Goal: Task Accomplishment & Management: Use online tool/utility

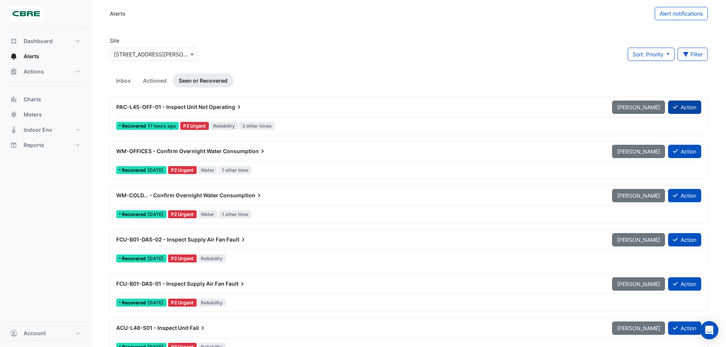
click at [682, 104] on button "Action" at bounding box center [684, 107] width 33 height 13
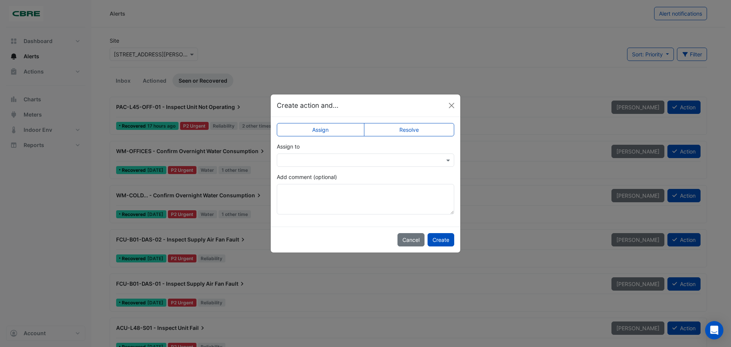
click at [344, 170] on app-escalated-ticket-simple-upsert "Assign Resolve Assign to Add comment (optional)" at bounding box center [366, 172] width 178 height 86
click at [346, 161] on input "text" at bounding box center [358, 161] width 154 height 8
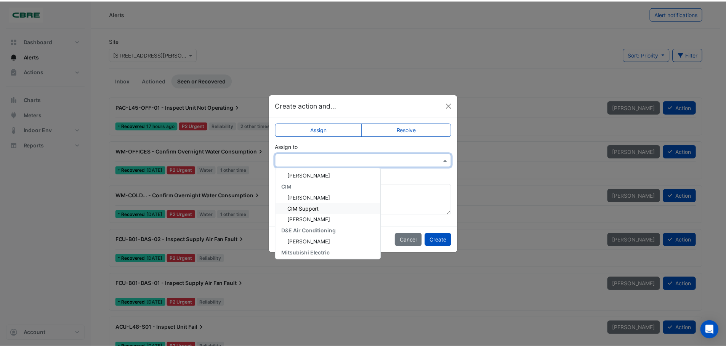
scroll to position [47, 0]
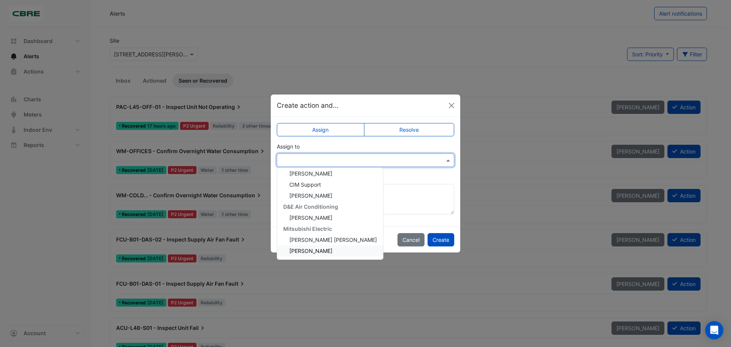
click at [307, 248] on span "[PERSON_NAME]" at bounding box center [311, 251] width 43 height 6
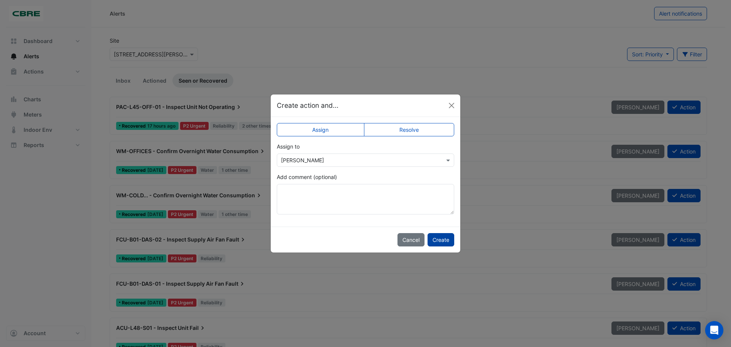
click at [438, 242] on button "Create" at bounding box center [441, 239] width 27 height 13
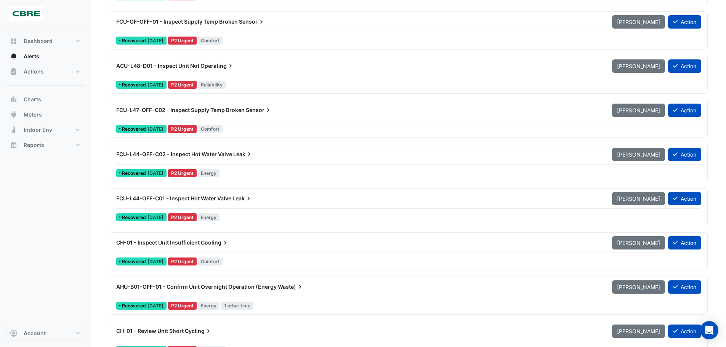
scroll to position [305, 0]
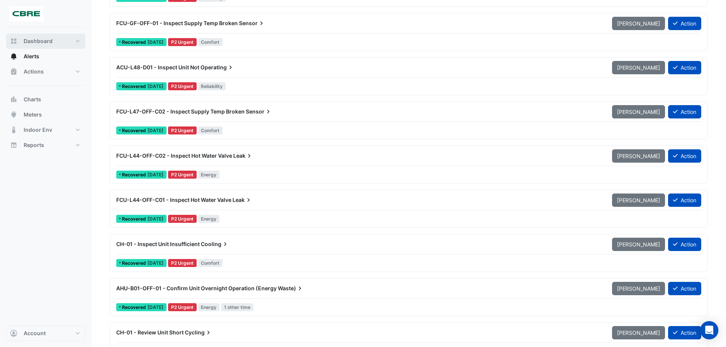
click at [36, 40] on span "Dashboard" at bounding box center [38, 41] width 29 height 8
select select "***"
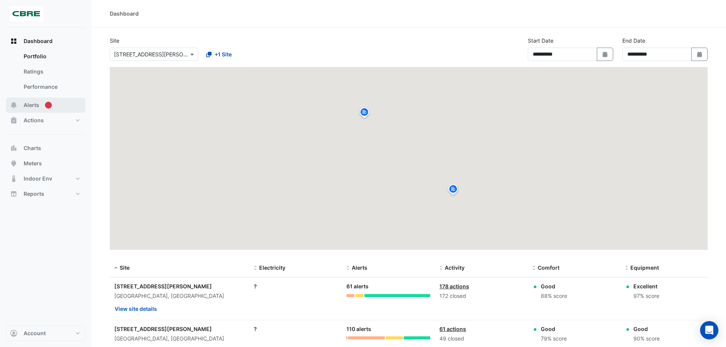
click at [32, 105] on span "Alerts" at bounding box center [32, 105] width 16 height 8
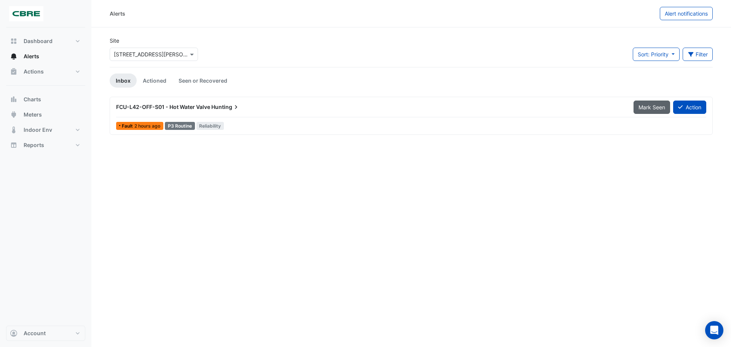
click at [663, 107] on span "Mark Seen" at bounding box center [652, 107] width 27 height 6
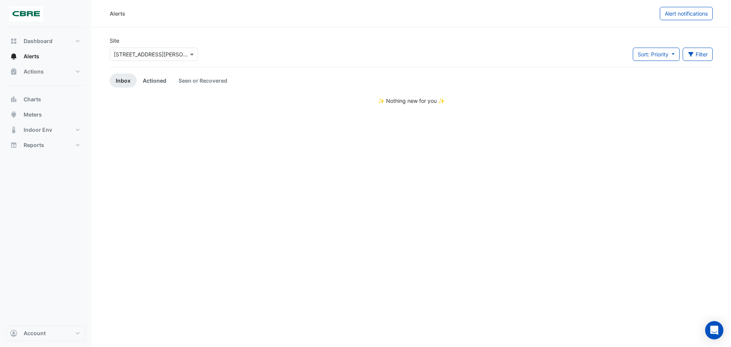
click at [155, 84] on link "Actioned" at bounding box center [155, 81] width 36 height 14
click at [182, 80] on link "Seen or Recovered" at bounding box center [203, 81] width 61 height 14
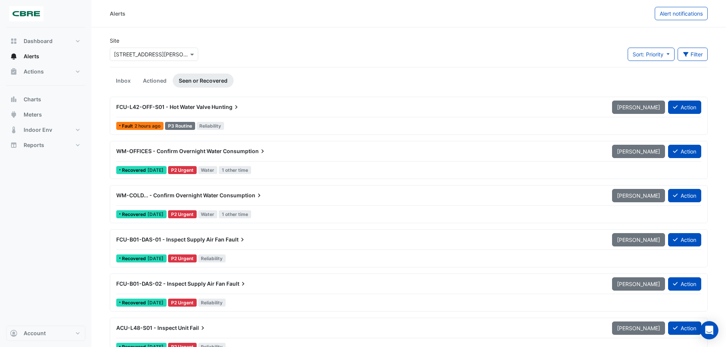
click at [232, 107] on span "Hunting" at bounding box center [225, 107] width 29 height 8
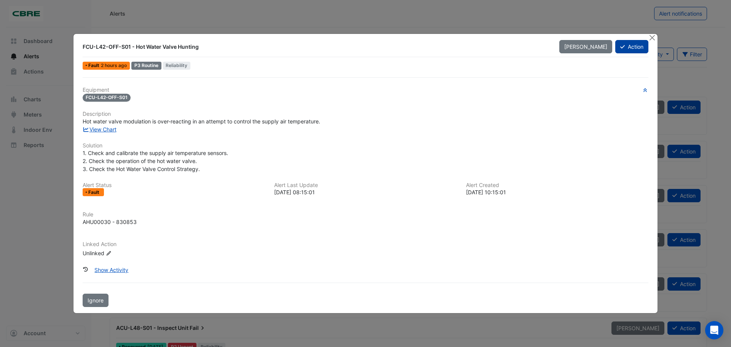
click at [626, 45] on button "Action" at bounding box center [632, 46] width 33 height 13
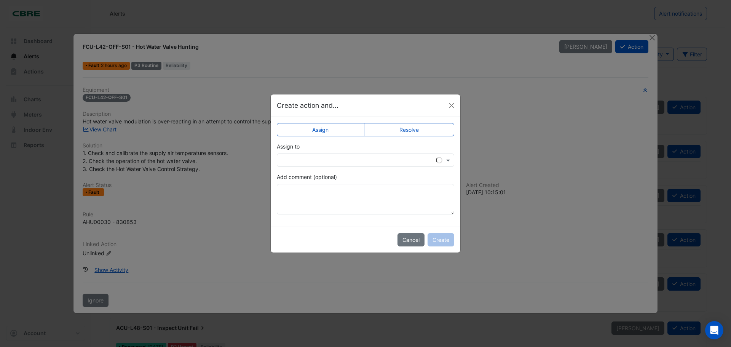
click at [351, 174] on div "Add comment (optional)" at bounding box center [366, 194] width 178 height 42
click at [354, 164] on div at bounding box center [366, 160] width 178 height 13
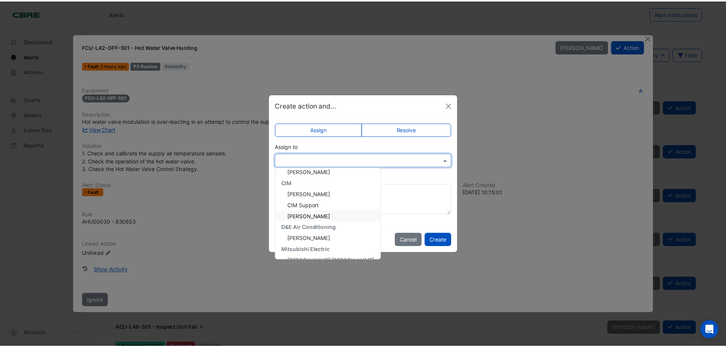
scroll to position [47, 0]
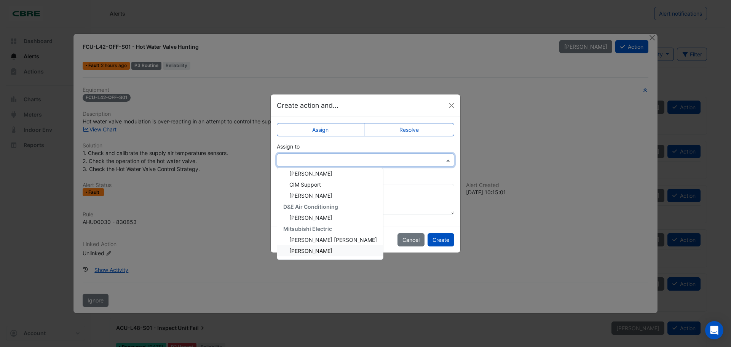
click at [306, 248] on span "[PERSON_NAME]" at bounding box center [311, 251] width 43 height 6
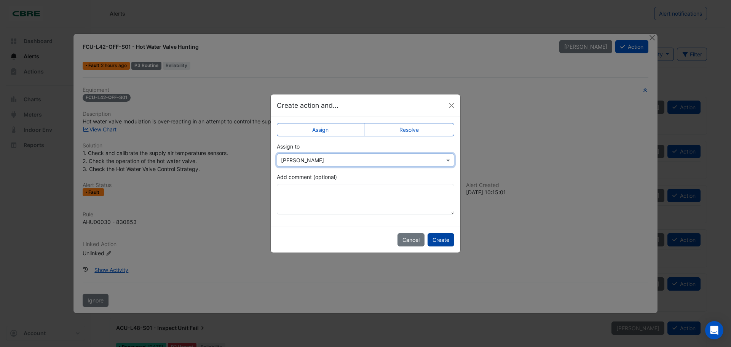
click at [444, 236] on button "Create" at bounding box center [441, 239] width 27 height 13
